Goal: Task Accomplishment & Management: Use online tool/utility

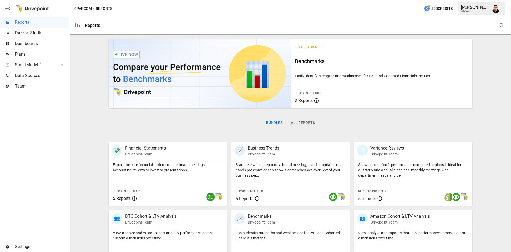
click at [34, 65] on span "SmartModel ™" at bounding box center [34, 65] width 39 height 6
click at [32, 52] on span "Plans" at bounding box center [42, 54] width 54 height 6
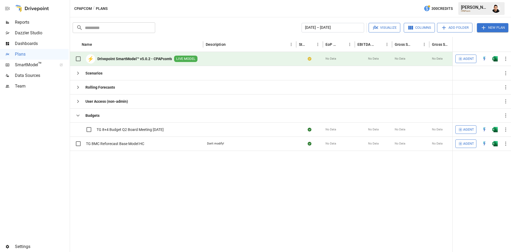
click at [496, 54] on div at bounding box center [495, 59] width 11 height 14
click at [497, 59] on img "Open in Excel" at bounding box center [494, 58] width 5 height 5
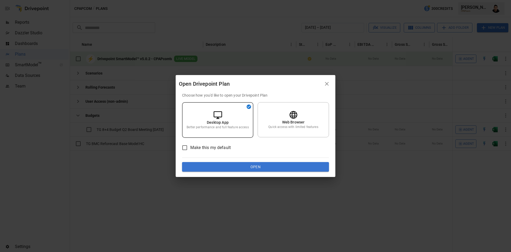
click at [278, 164] on button "Open" at bounding box center [255, 167] width 147 height 10
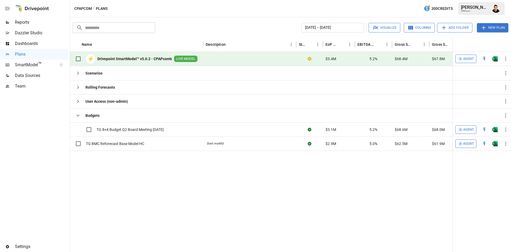
click at [498, 11] on img "Francisco Sanchez" at bounding box center [496, 8] width 9 height 9
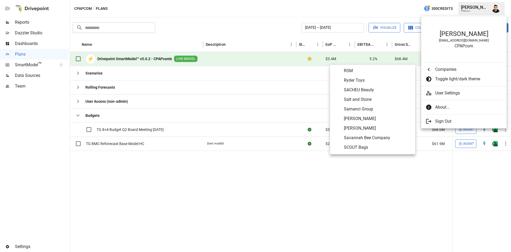
scroll to position [2245, 0]
click at [374, 133] on span "Savannah Bee Company" at bounding box center [377, 136] width 67 height 6
